Goal: Information Seeking & Learning: Learn about a topic

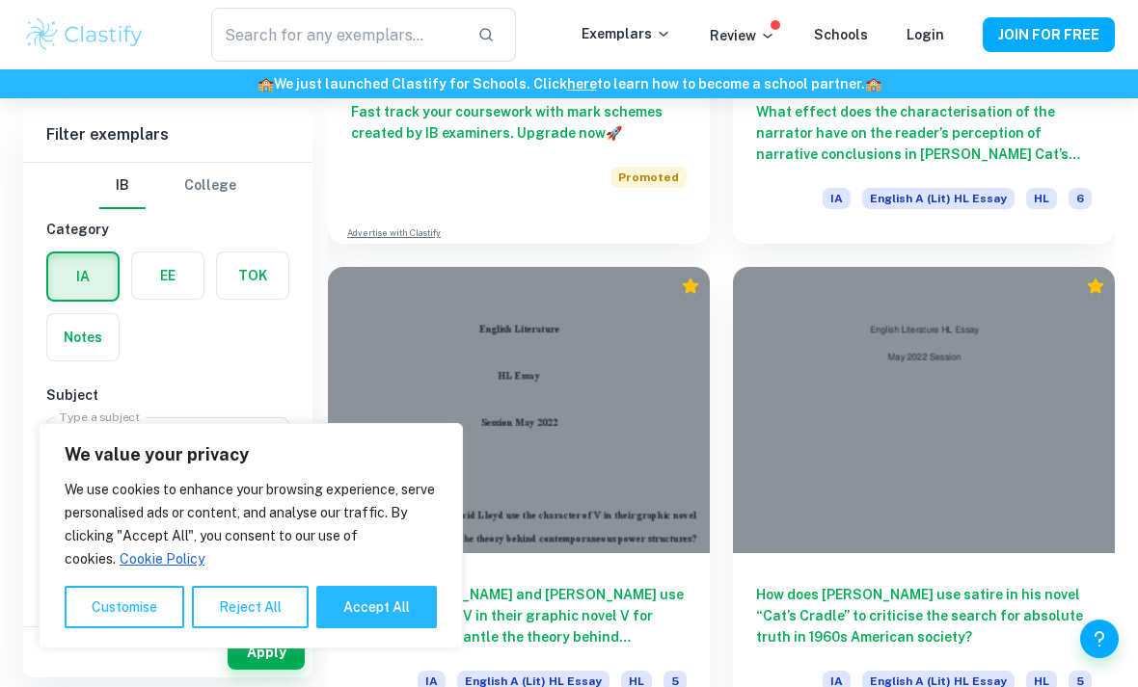
scroll to position [6241, 0]
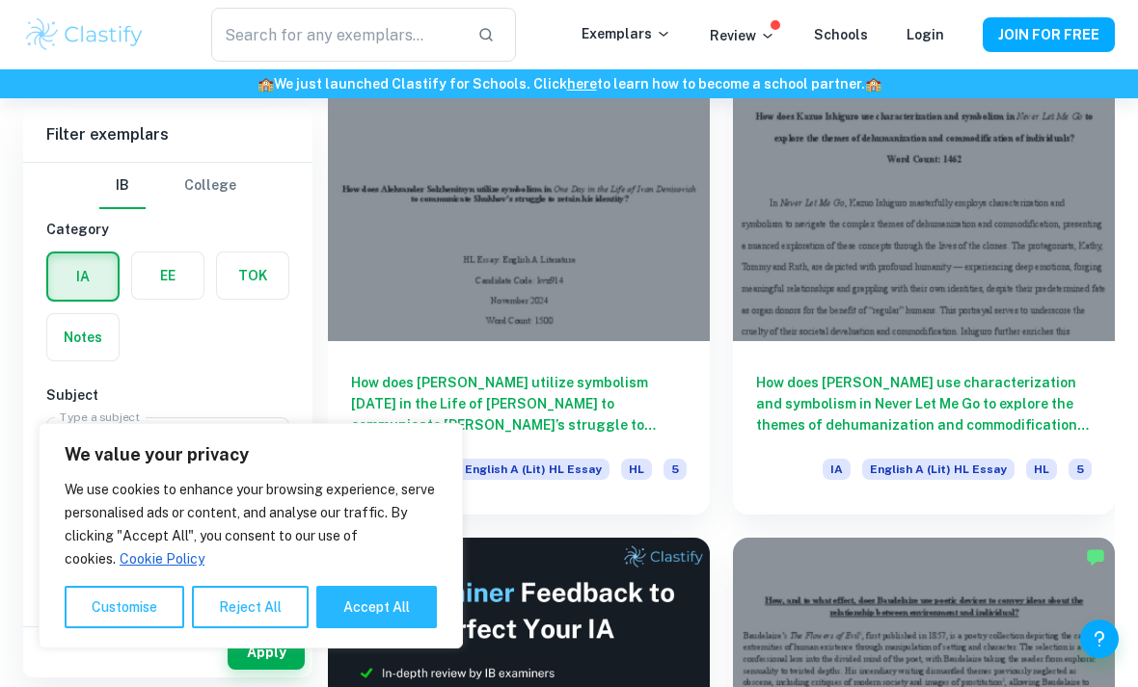
scroll to position [569, 0]
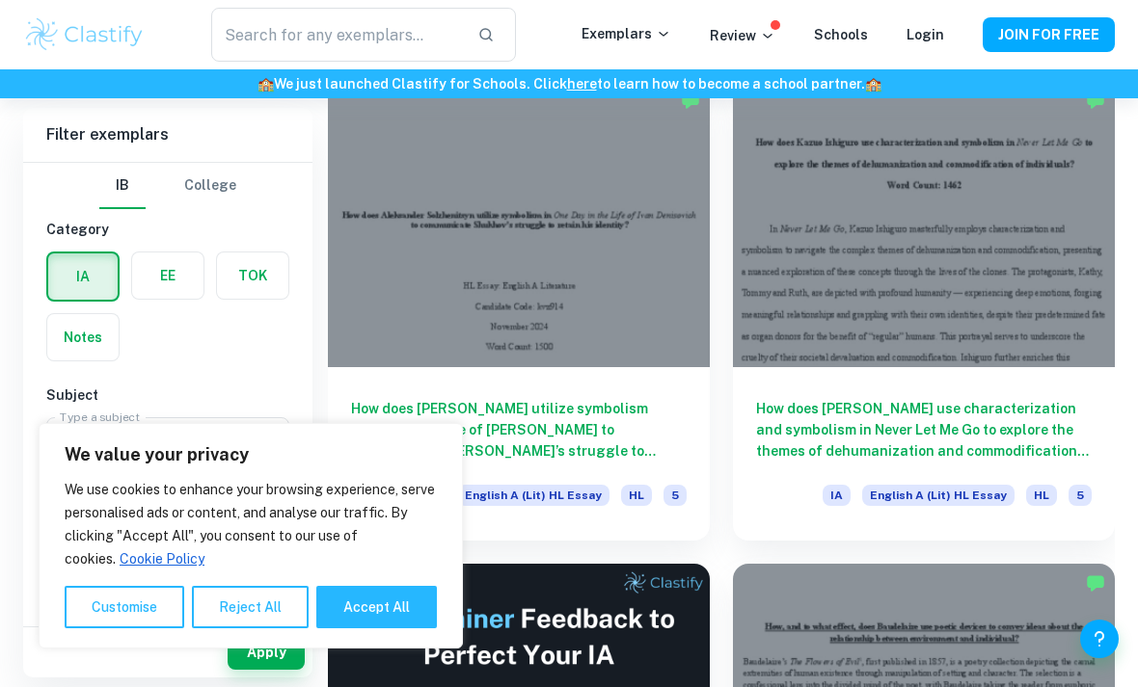
click at [248, 629] on button "Reject All" at bounding box center [250, 607] width 117 height 42
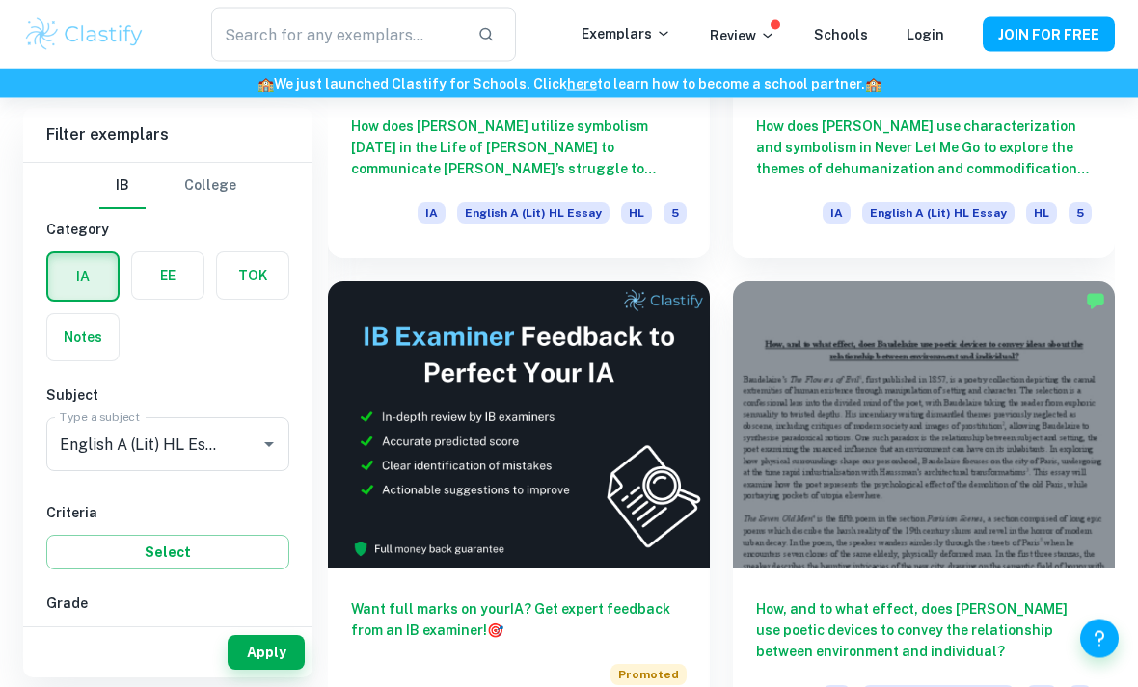
scroll to position [851, 0]
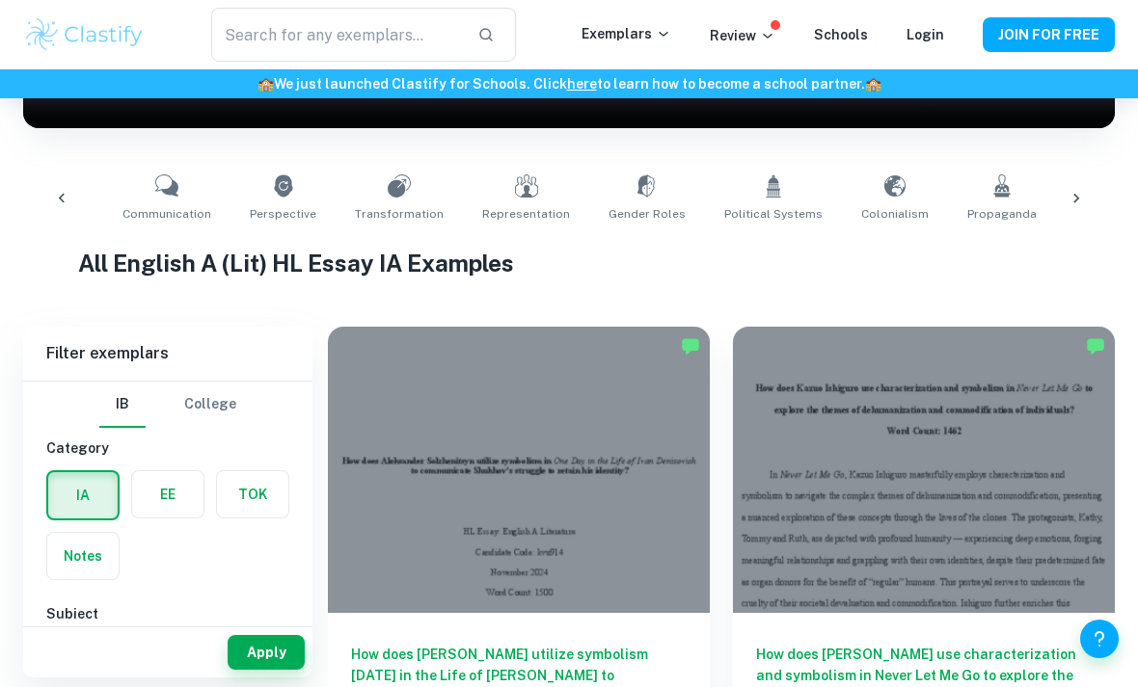
click at [409, 56] on input "text" at bounding box center [336, 35] width 251 height 54
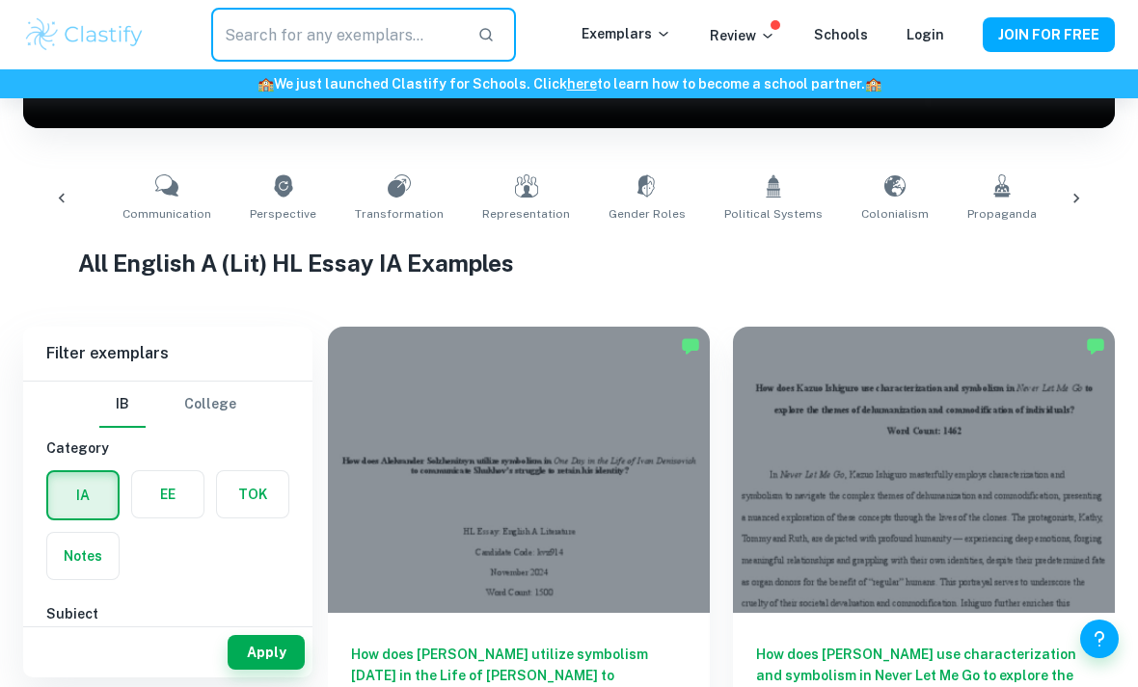
scroll to position [322, 0]
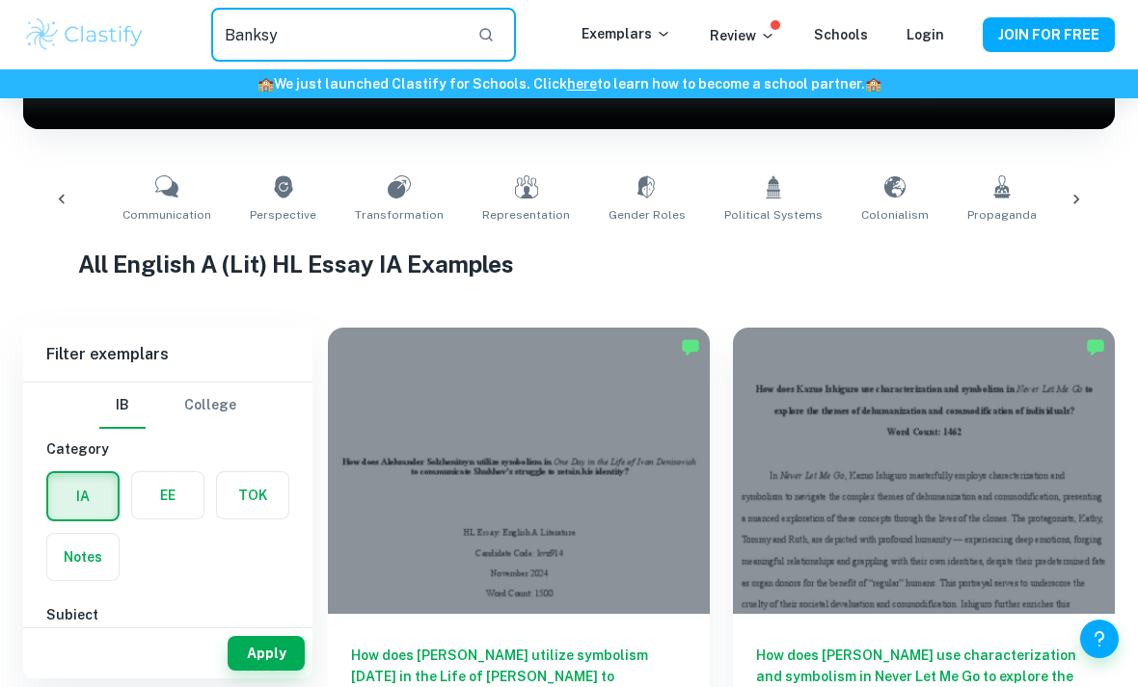
type input "Banksy"
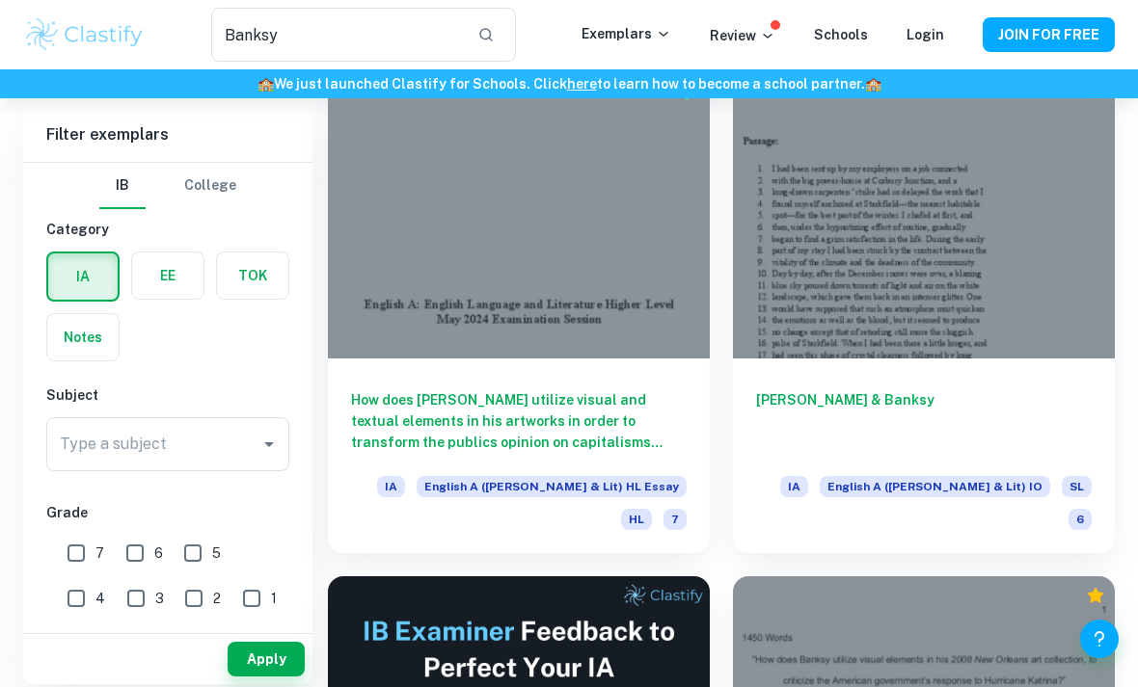
scroll to position [63, 0]
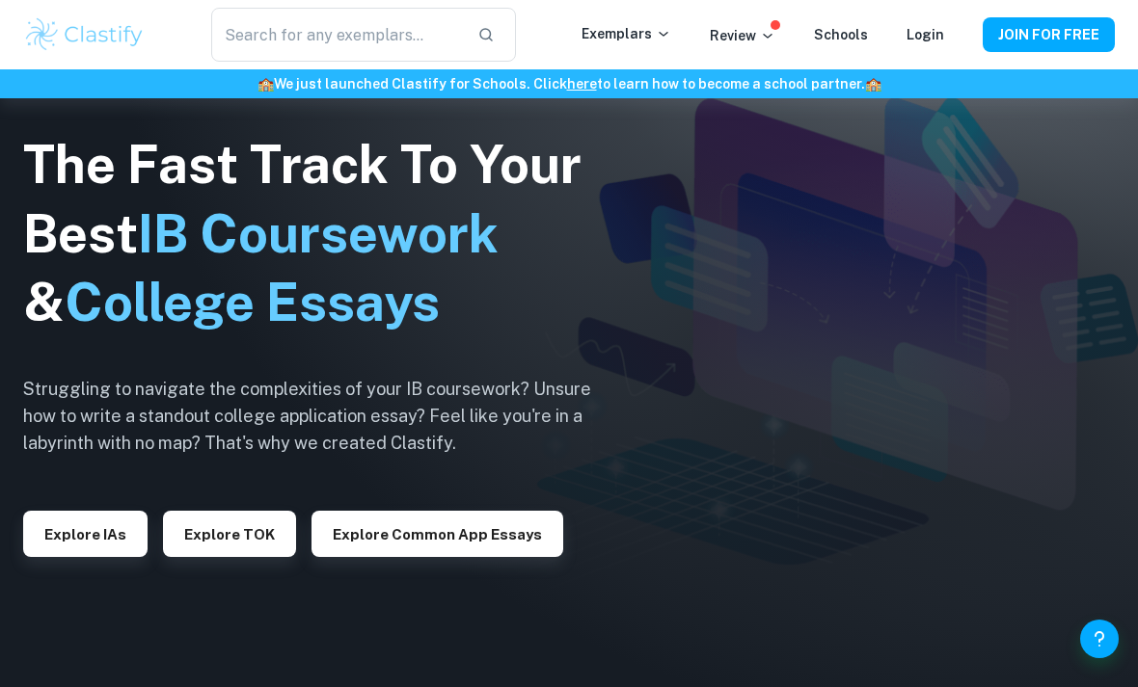
scroll to position [103, 0]
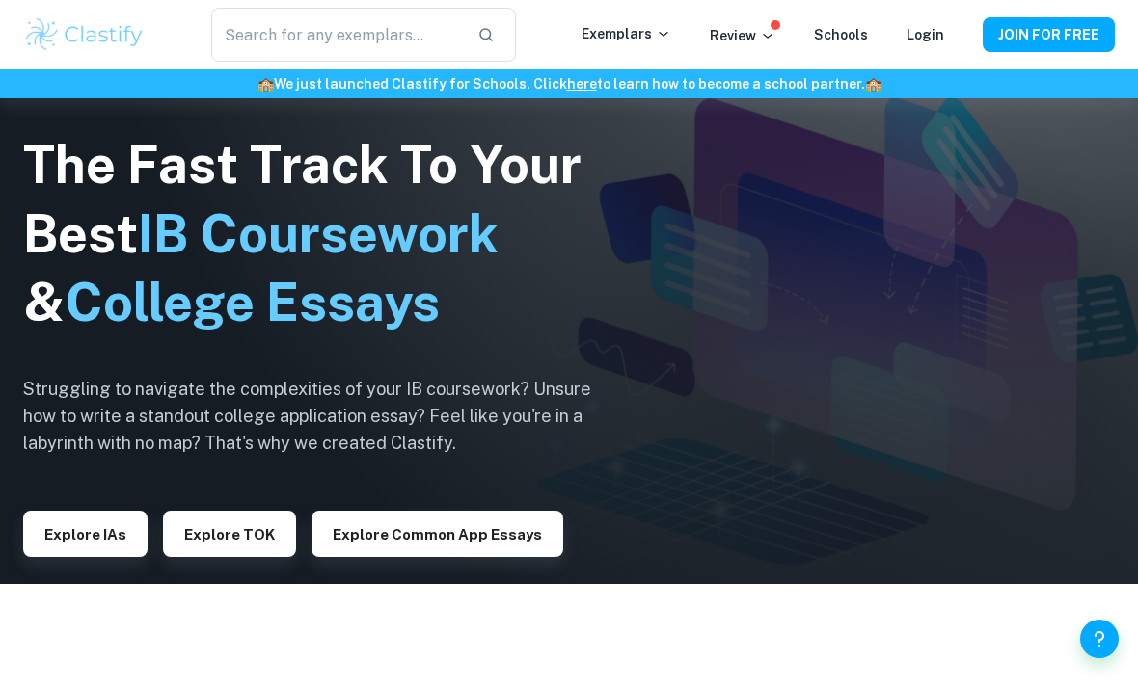
click at [414, 49] on input "text" at bounding box center [336, 35] width 251 height 54
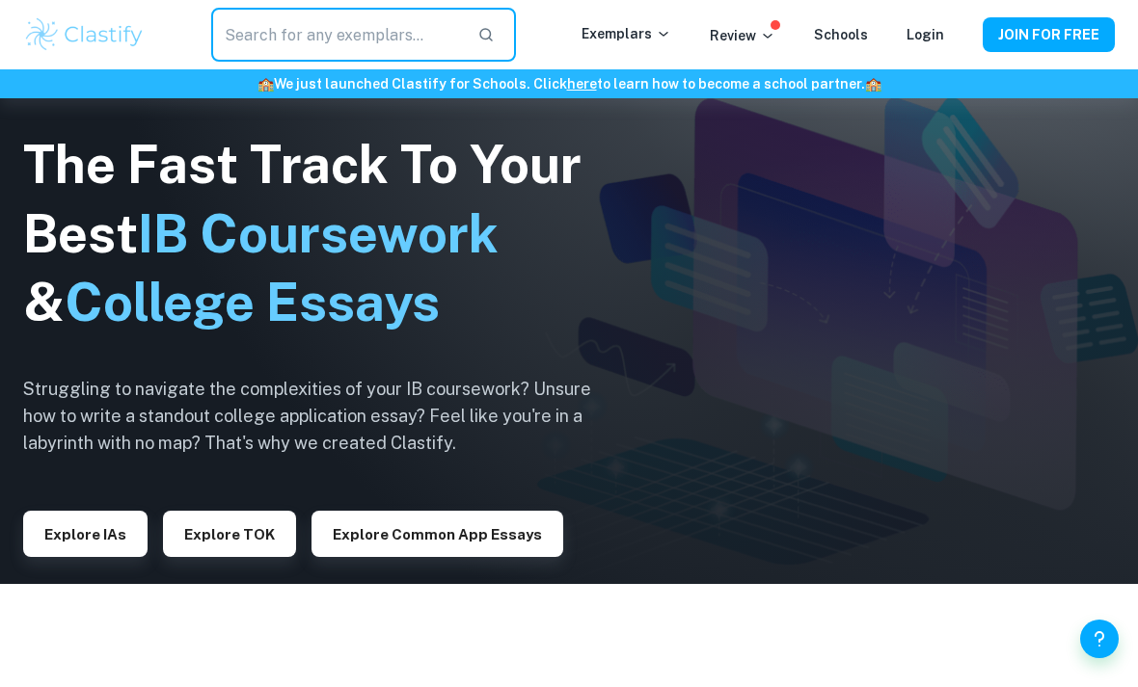
type input "C"
click at [423, 30] on input "text" at bounding box center [336, 35] width 251 height 54
type input "I know why the cage birds sing"
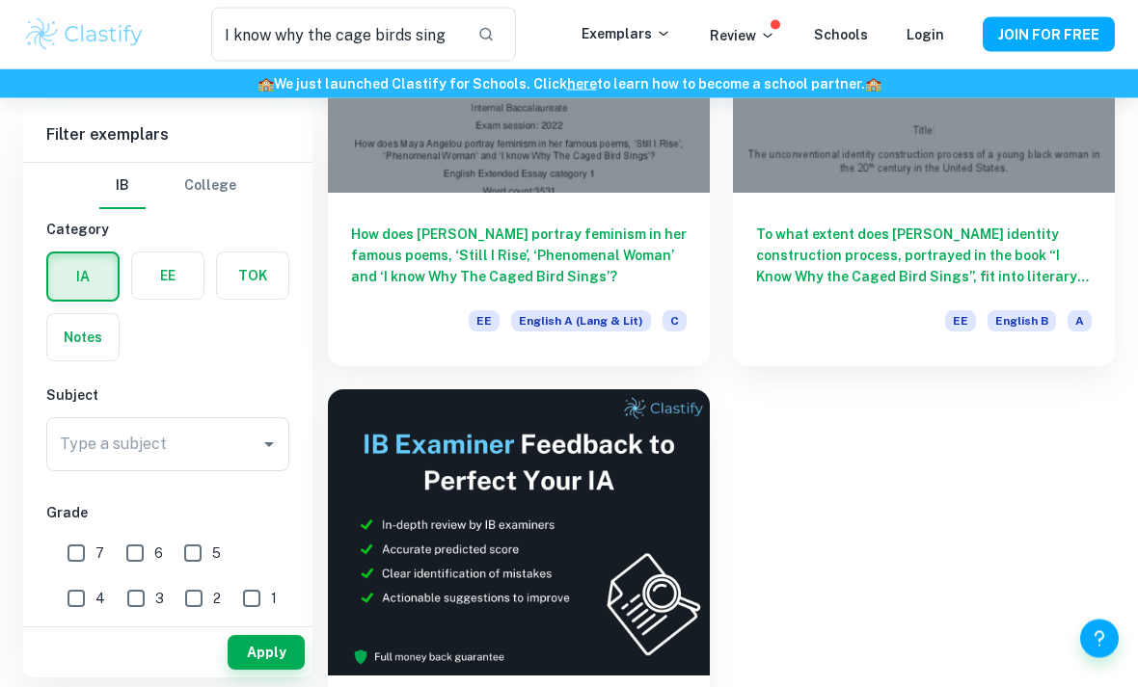
scroll to position [304, 0]
click at [1073, 258] on h6 "To what extent does Maya Angelou’s identity construction process, portrayed in …" at bounding box center [924, 256] width 336 height 64
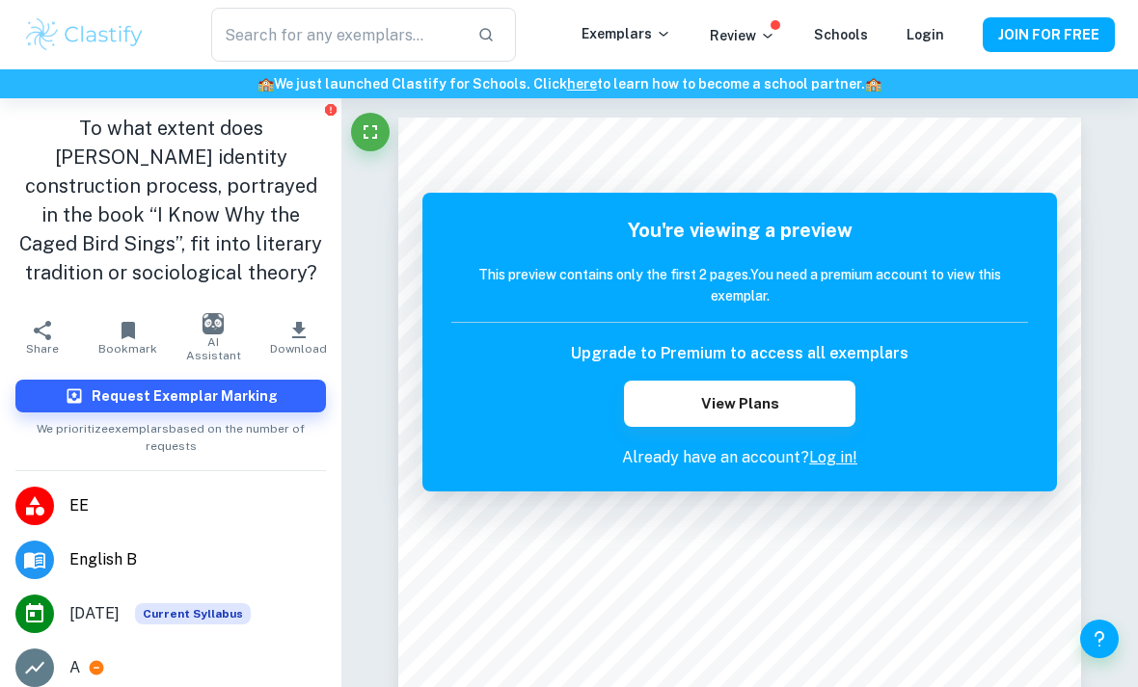
type input "I know why the cage birds sing"
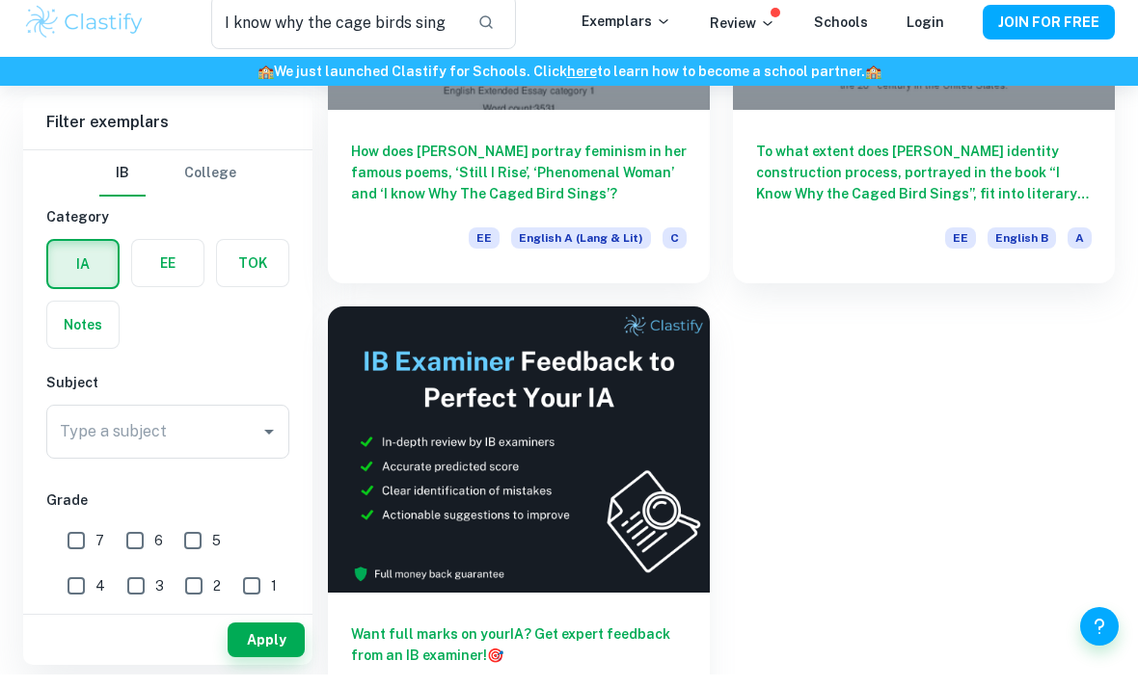
scroll to position [371, 0]
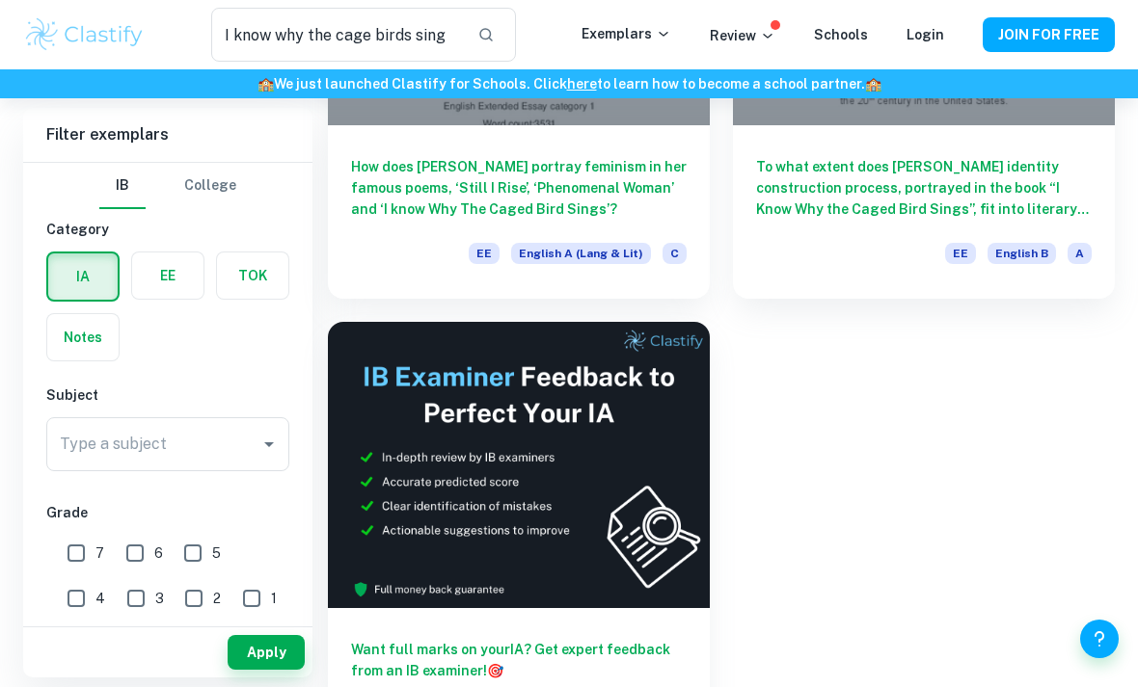
click at [415, 661] on h6 "Want full marks on your IA ? Get expert feedback from an IB examiner! 🎯" at bounding box center [519, 660] width 336 height 42
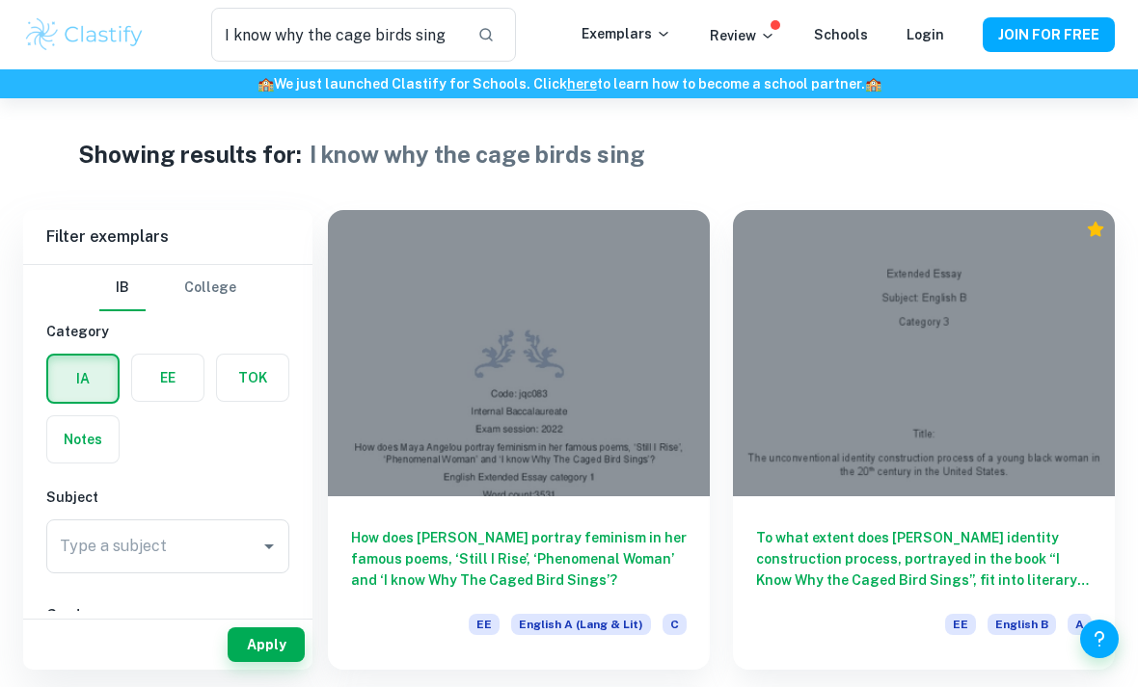
click at [440, 37] on input "I know why the cage birds sing" at bounding box center [336, 35] width 251 height 54
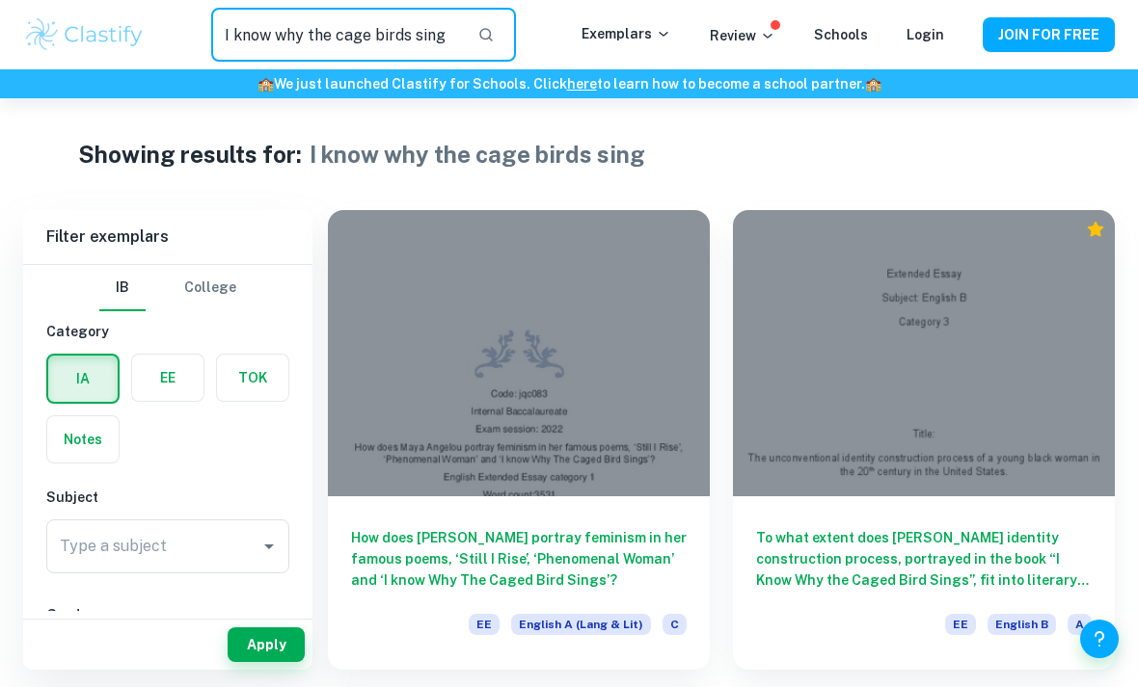
click at [380, 28] on input "I know why the cage birds sing" at bounding box center [336, 35] width 251 height 54
click at [379, 28] on input "I know why the cage birds sing" at bounding box center [336, 35] width 251 height 54
click at [387, 44] on input "I know why the cage birds sing" at bounding box center [336, 35] width 251 height 54
click at [386, 43] on input "I know why the cage birds sing" at bounding box center [336, 35] width 251 height 54
type input "Maya angelou"
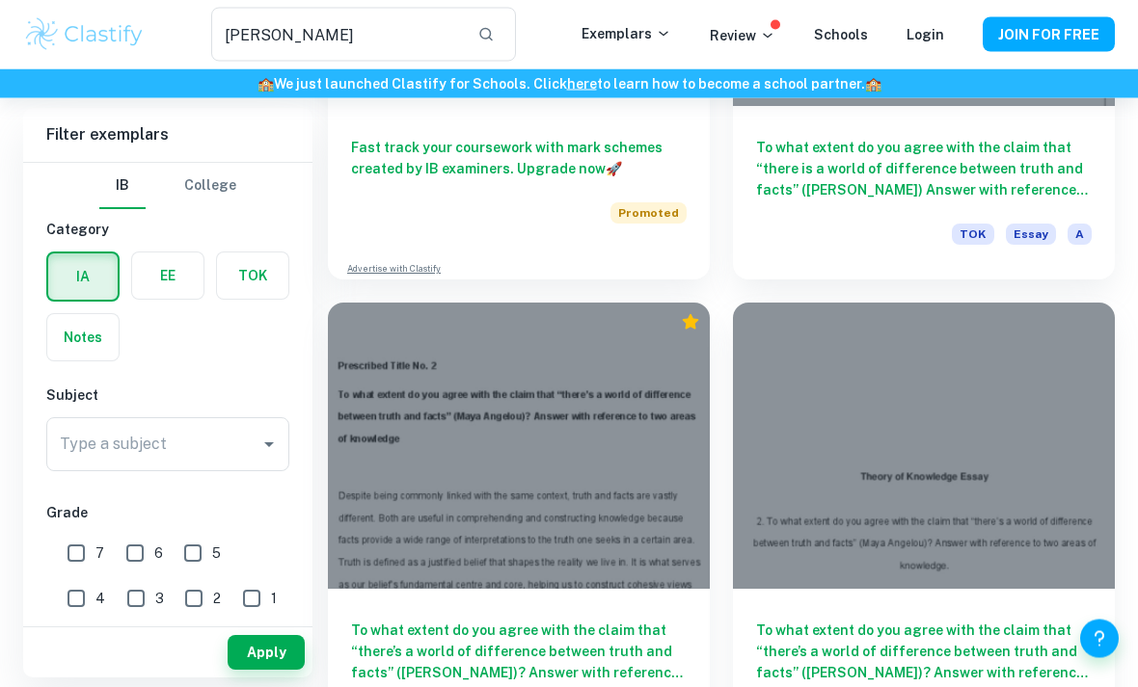
scroll to position [1828, 0]
